Goal: Information Seeking & Learning: Learn about a topic

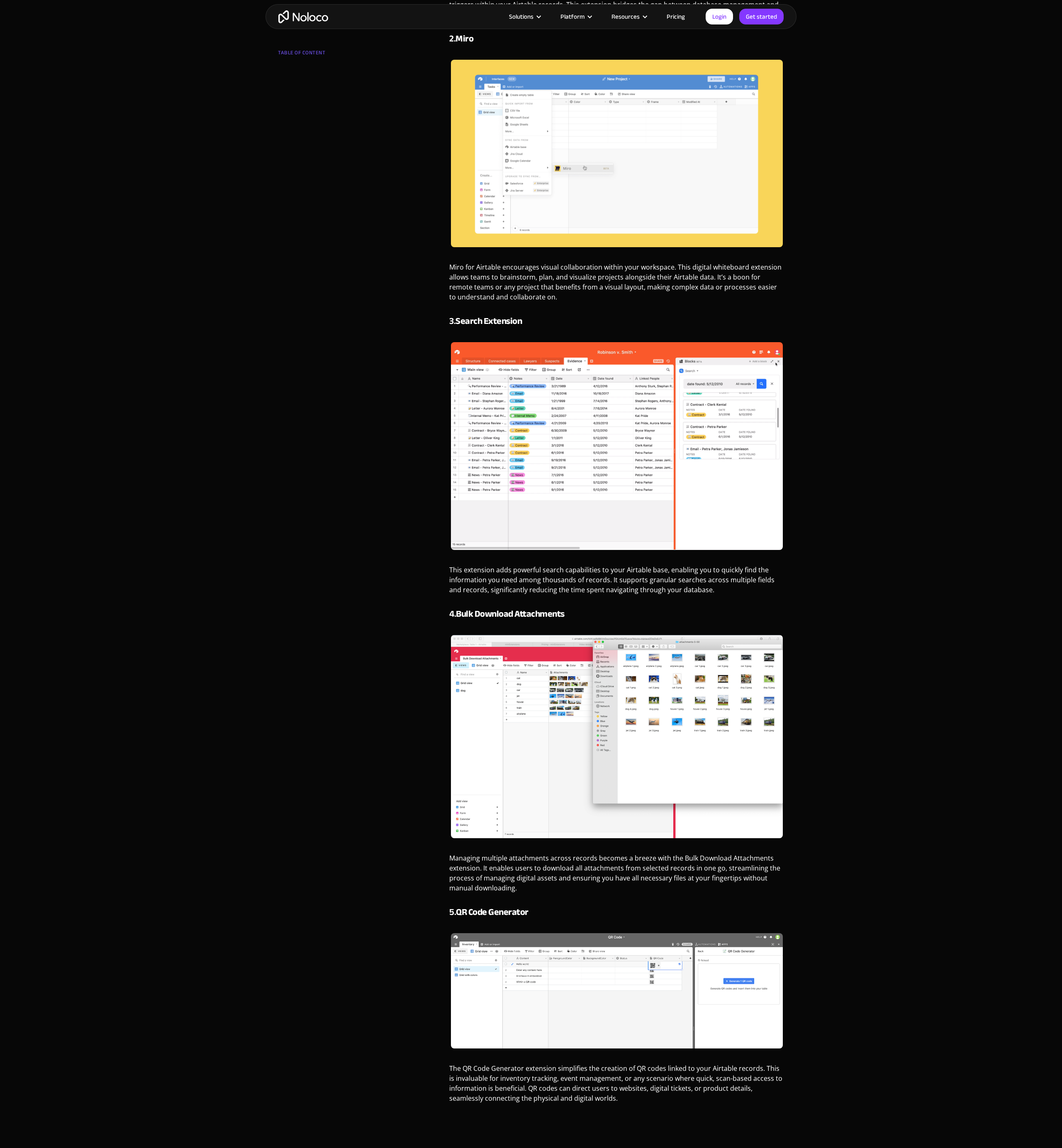
scroll to position [564, 0]
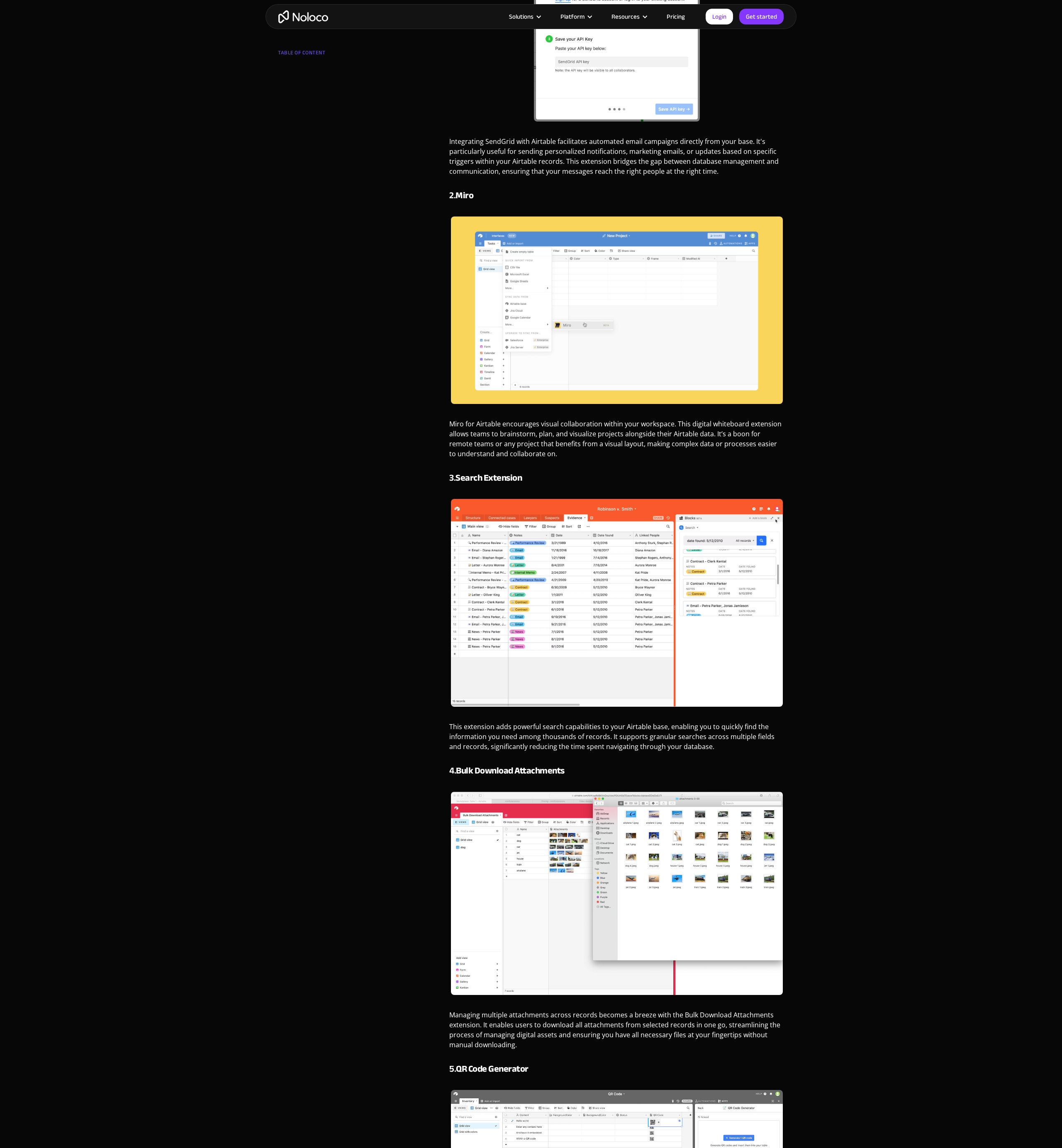
click at [742, 1025] on p "Managing multiple attachments across records becomes a breeze with the Bulk Dow…" at bounding box center [616, 1033] width 335 height 46
click at [521, 765] on strong "Bulk Download Attachments" at bounding box center [510, 770] width 109 height 17
click at [523, 779] on strong "Bulk Download Attachments" at bounding box center [510, 770] width 109 height 17
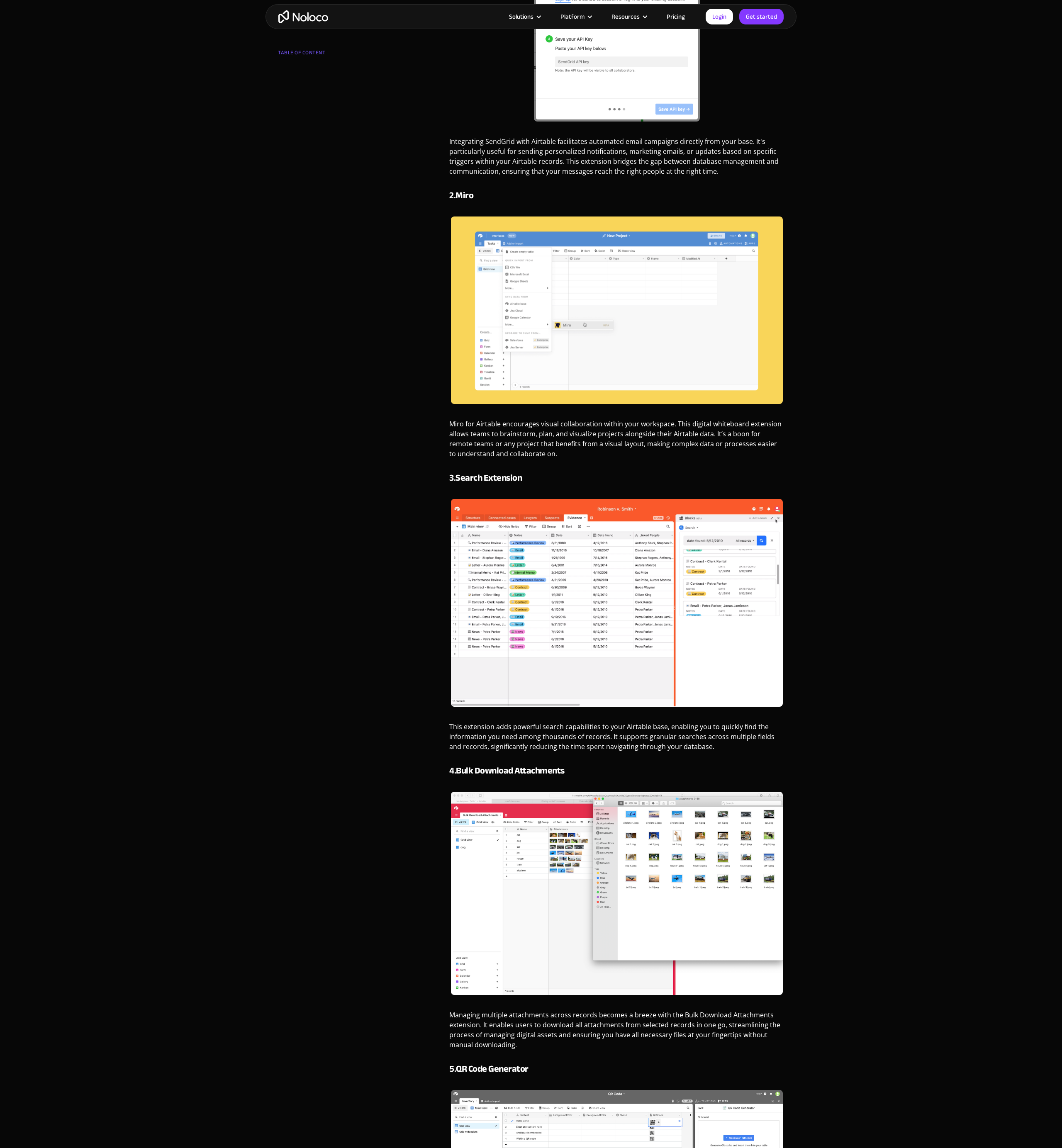
click at [544, 850] on img at bounding box center [616, 893] width 332 height 203
click at [544, 852] on img at bounding box center [616, 893] width 332 height 203
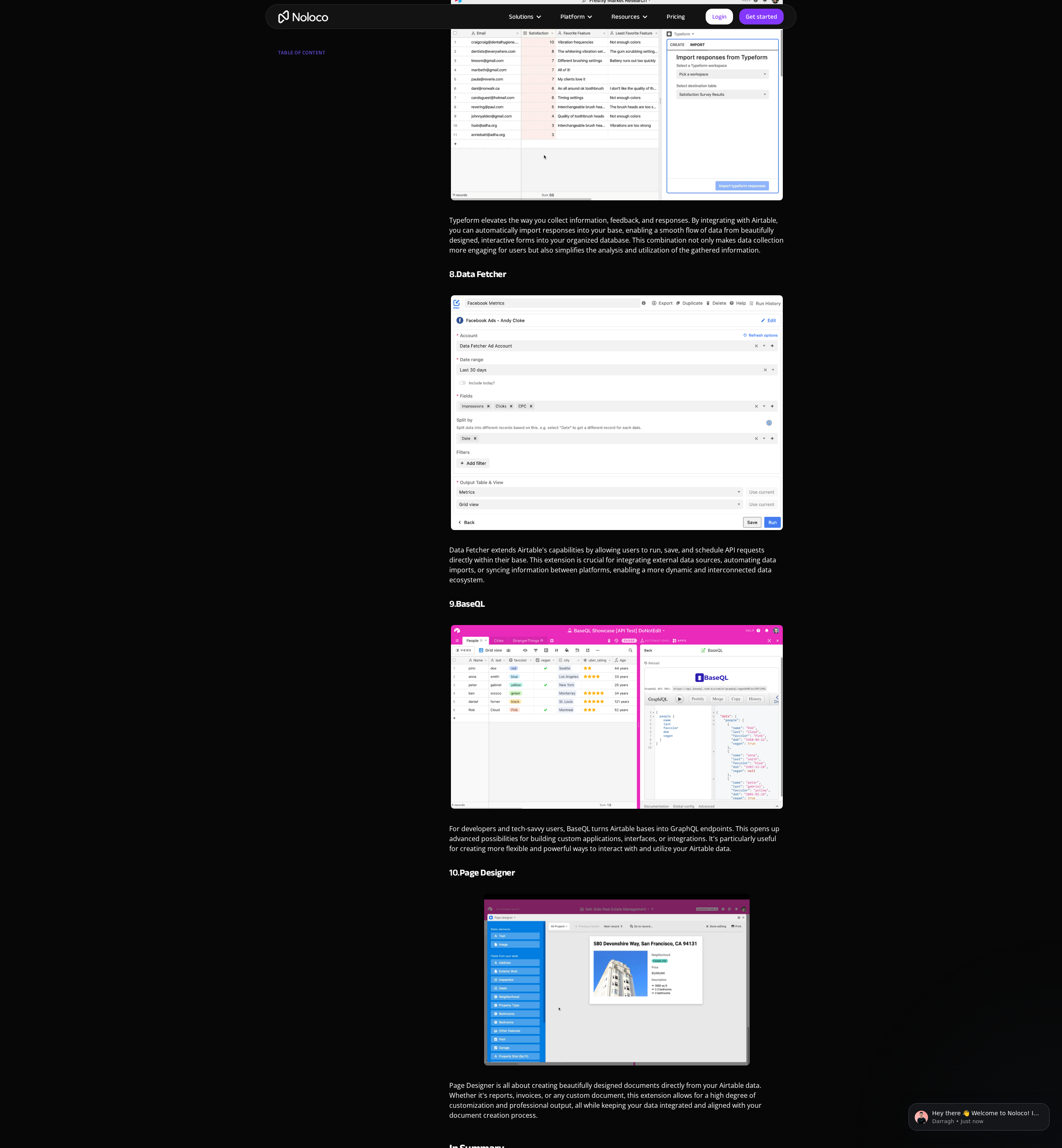
scroll to position [2523, 0]
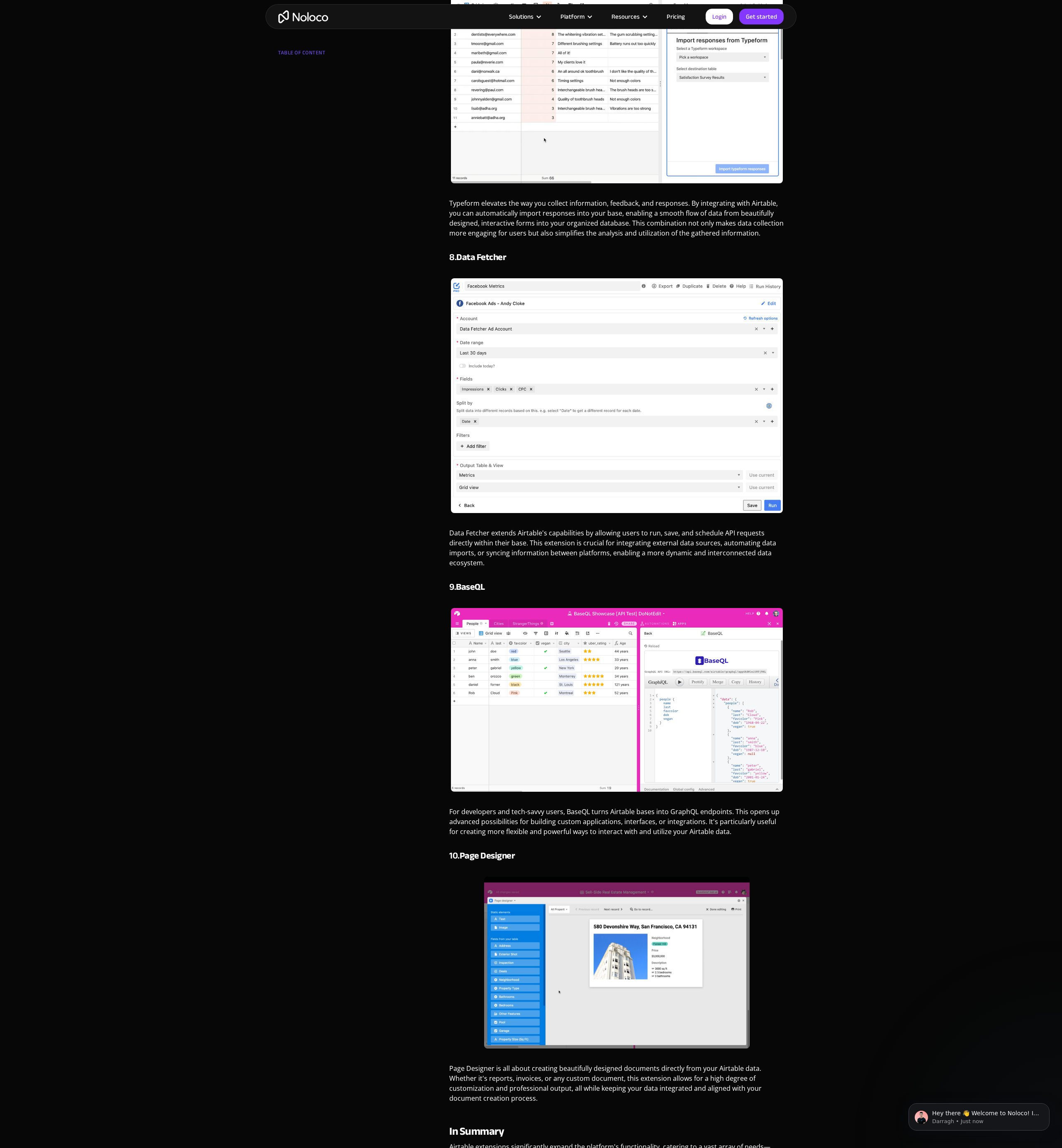
click at [705, 554] on p "Data Fetcher extends Airtable's capabilities by allowing users to run, save, an…" at bounding box center [616, 551] width 335 height 46
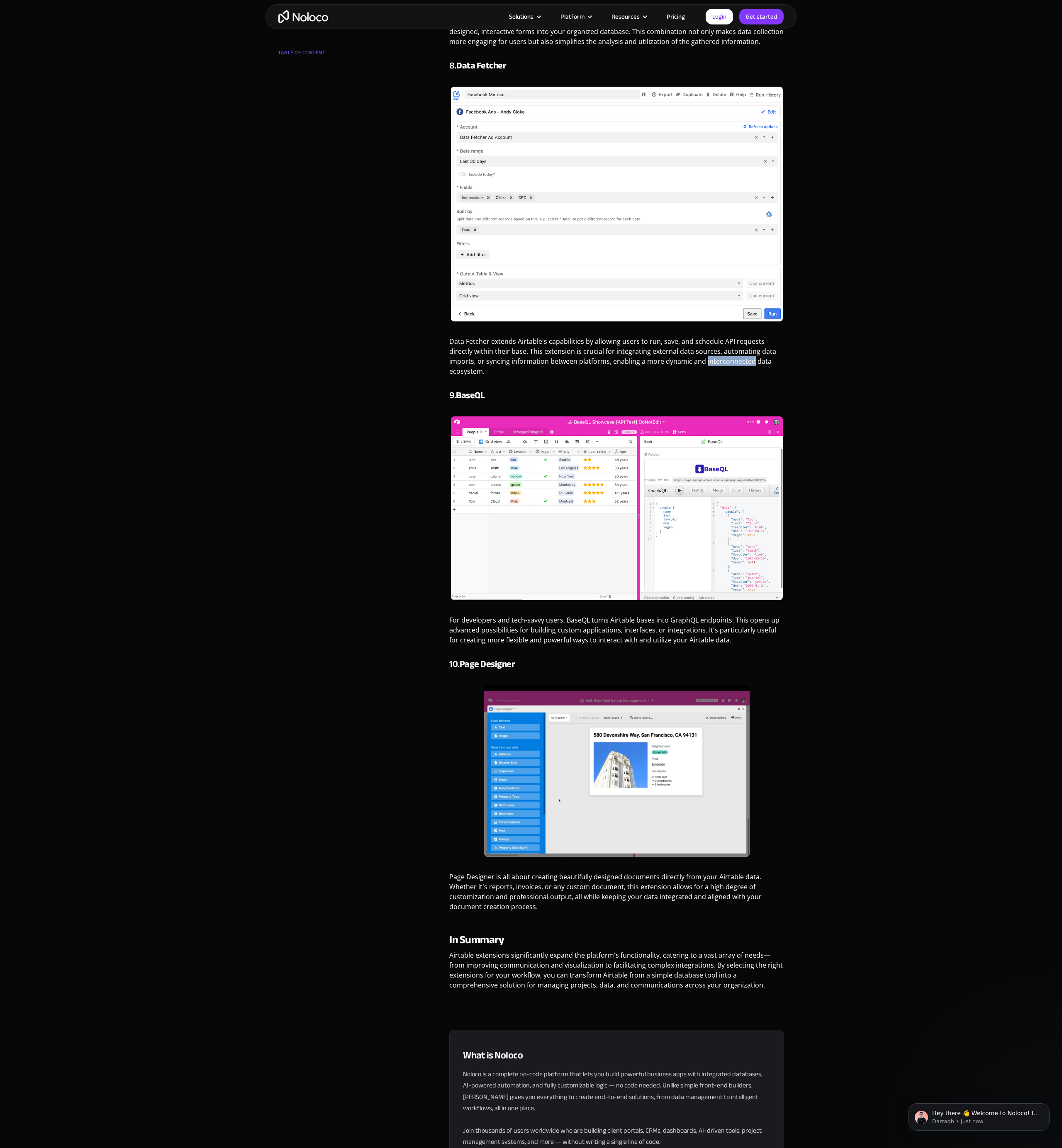
scroll to position [2803, 0]
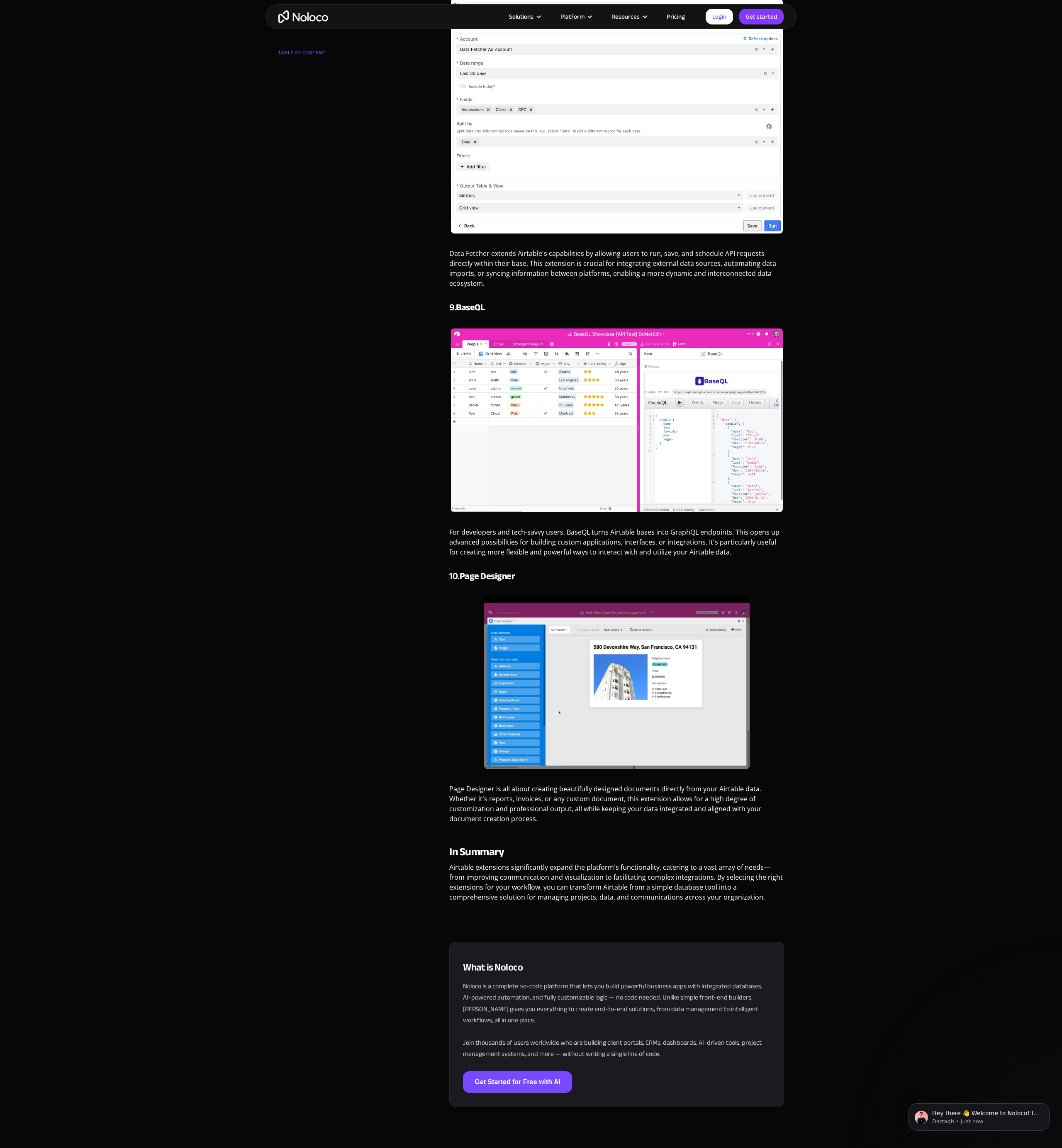
click at [686, 546] on p "For developers and tech-savvy users, BaseQL turns Airtable bases into GraphQL e…" at bounding box center [616, 546] width 335 height 36
click at [684, 546] on p "For developers and tech-savvy users, BaseQL turns Airtable bases into GraphQL e…" at bounding box center [616, 546] width 335 height 36
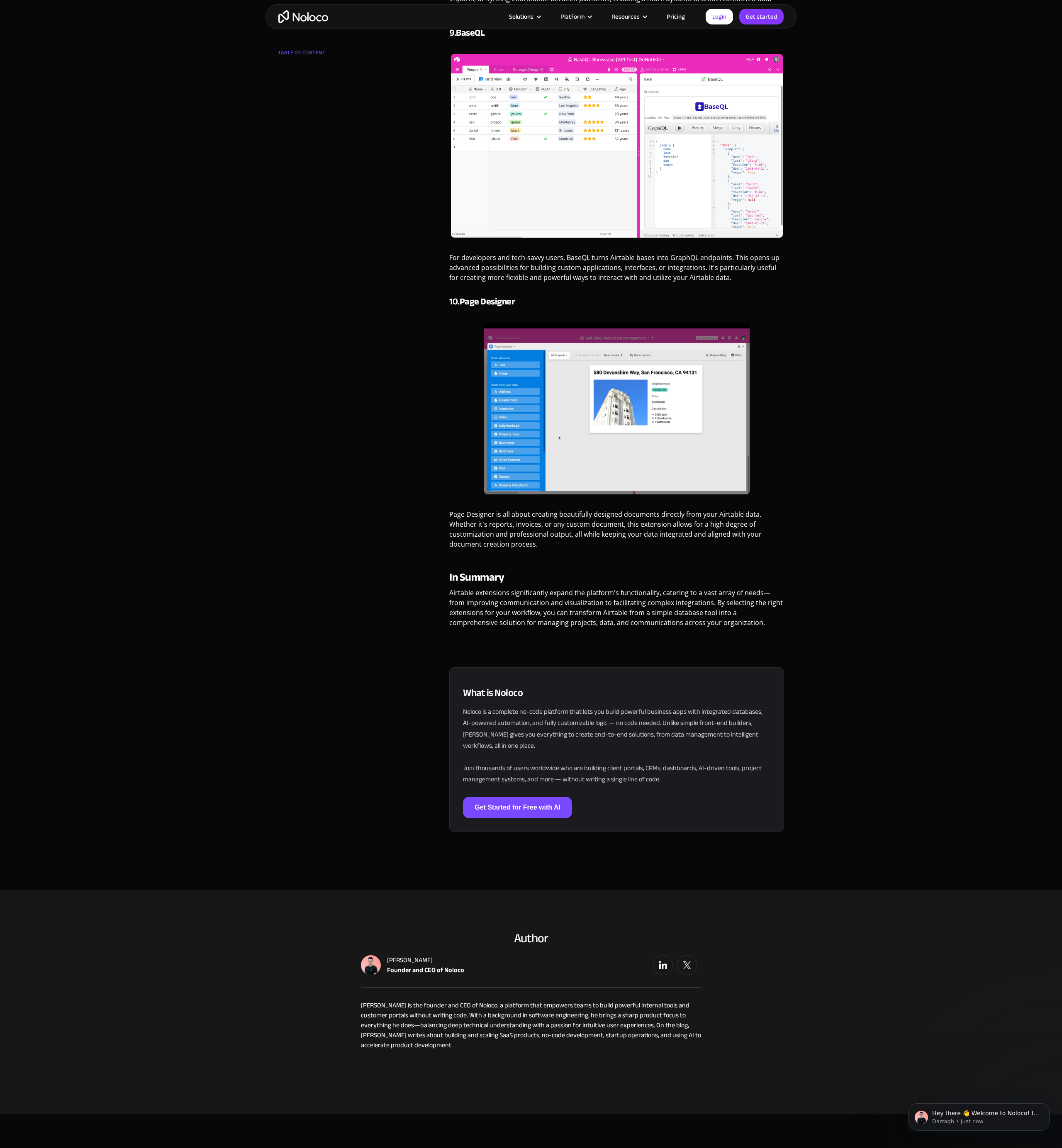
scroll to position [3080, 0]
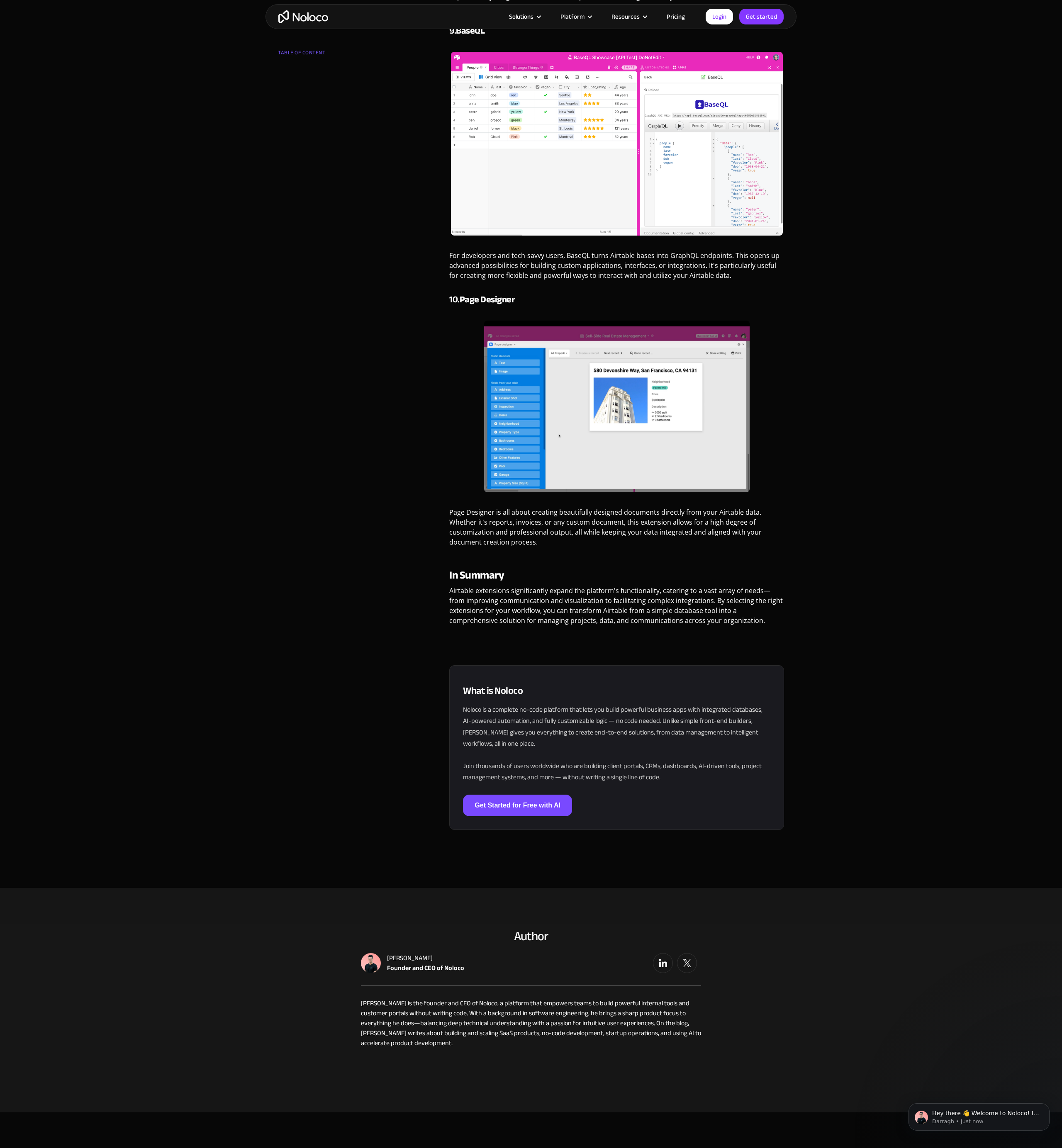
click at [684, 533] on p "Page Designer is all about creating beautifully designed documents directly fro…" at bounding box center [616, 530] width 335 height 46
click at [681, 532] on p "Page Designer is all about creating beautifully designed documents directly fro…" at bounding box center [616, 530] width 335 height 46
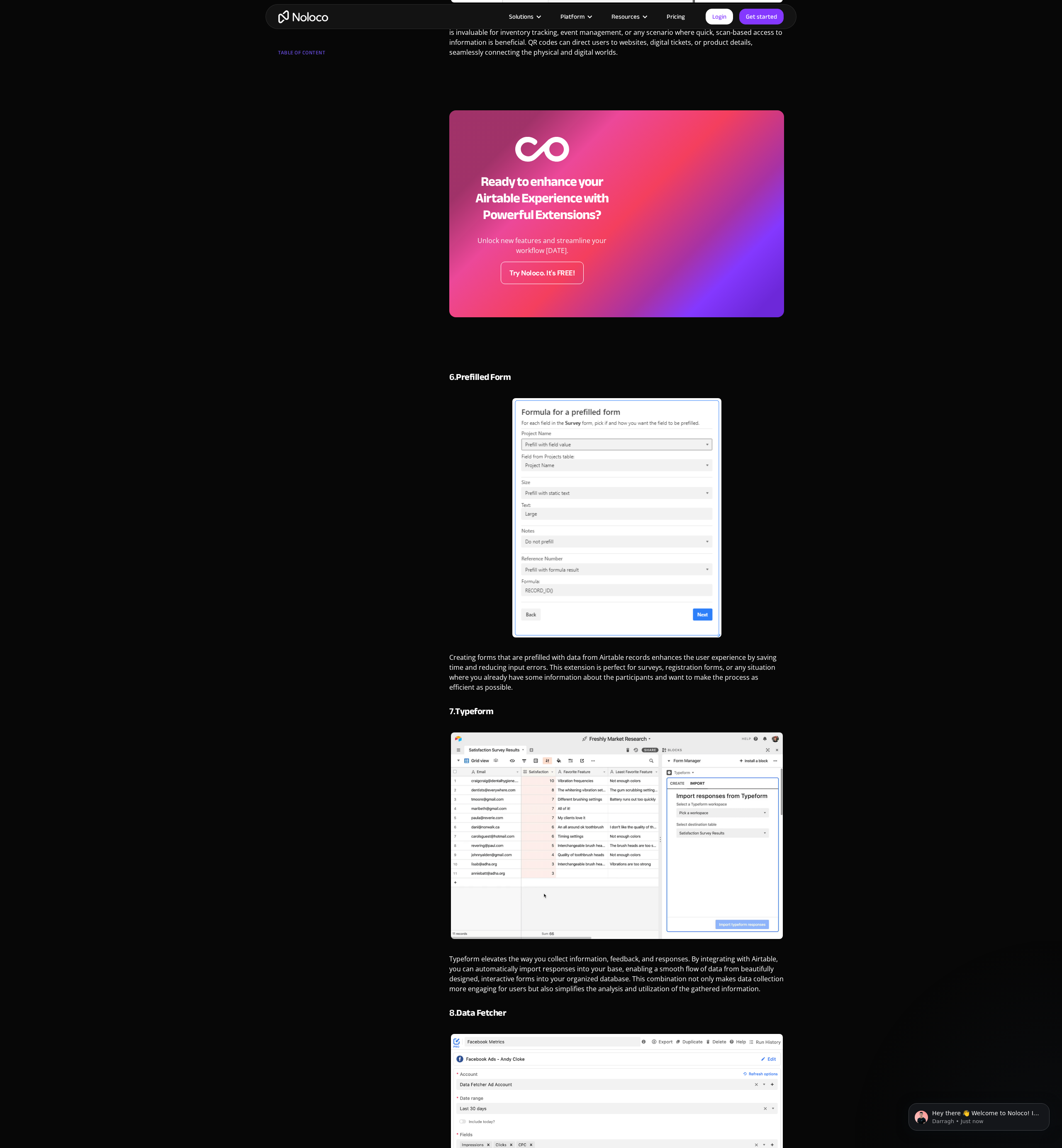
scroll to position [1667, 0]
